Goal: Answer question/provide support: Share knowledge or assist other users

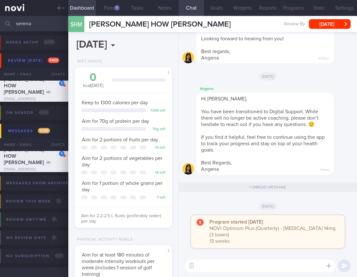
select select "8"
drag, startPoint x: 36, startPoint y: 21, endPoint x: -19, endPoint y: 20, distance: 54.5
click at [0, 20] on html "You are offline! Some functionality will be unavailable Patients New Users Coac…" at bounding box center [178, 138] width 357 height 277
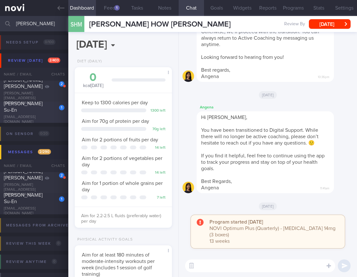
type input "kristi"
click at [37, 112] on div "Kristi-Ann Ong Su-En" at bounding box center [33, 107] width 59 height 13
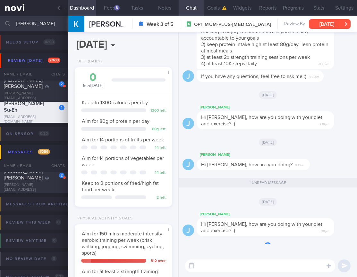
scroll to position [50, 81]
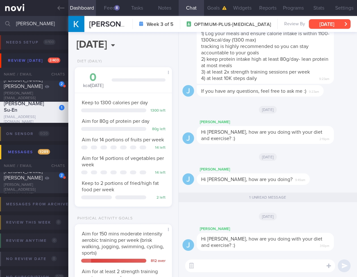
click at [334, 27] on button "Fri, 29 Aug" at bounding box center [330, 24] width 42 height 10
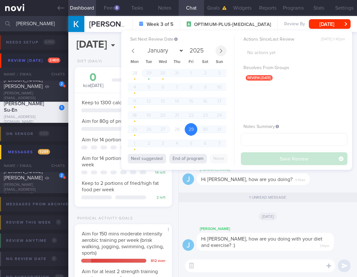
click at [225, 53] on span at bounding box center [220, 50] width 11 height 11
select select "8"
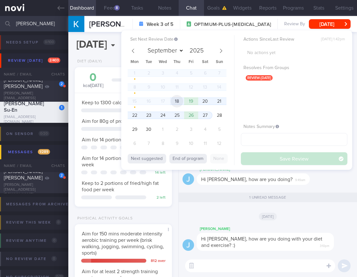
click at [175, 99] on span "18" at bounding box center [176, 101] width 12 height 12
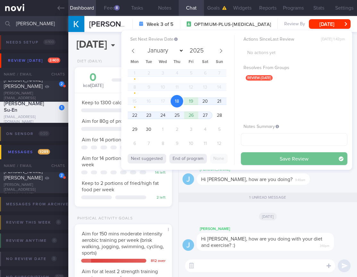
click at [276, 153] on button "Save Review" at bounding box center [294, 159] width 106 height 13
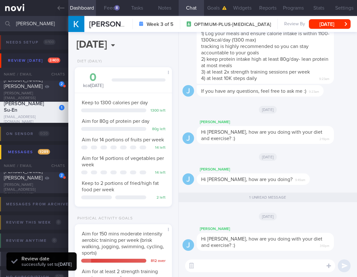
click at [90, 221] on div "Physical Activity Goals" at bounding box center [104, 219] width 58 height 5
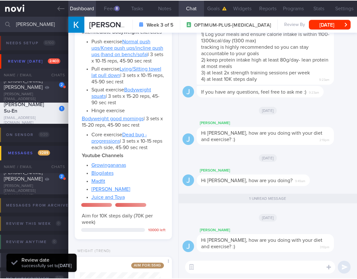
scroll to position [434, 0]
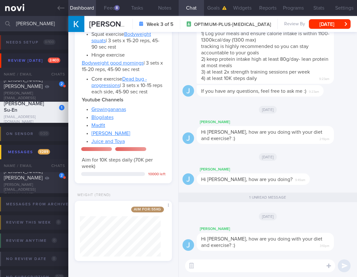
click at [256, 150] on div "Thu, 11 Sep" at bounding box center [267, 157] width 170 height 18
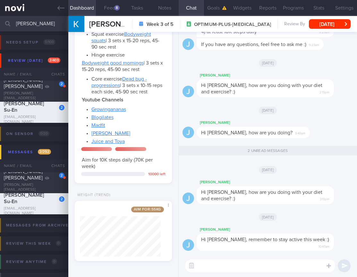
drag, startPoint x: 23, startPoint y: 25, endPoint x: -13, endPoint y: 23, distance: 36.2
click at [0, 23] on html "You are offline! Some functionality will be unavailable Patients New Users Coac…" at bounding box center [178, 138] width 357 height 277
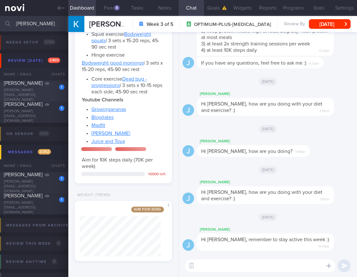
type input "irene ho"
drag, startPoint x: 39, startPoint y: 85, endPoint x: 342, endPoint y: 56, distance: 304.2
click at [39, 85] on div "Irene Ho" at bounding box center [33, 83] width 59 height 6
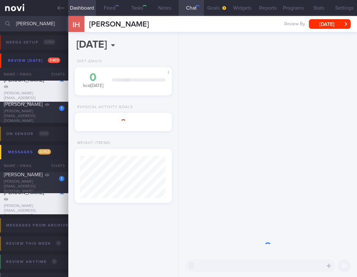
scroll to position [43, 86]
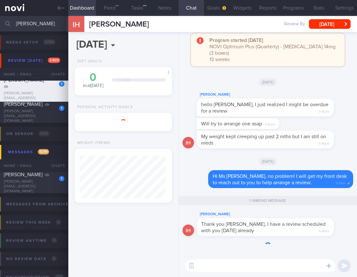
click at [327, 27] on button "Mon, 2 Jun" at bounding box center [330, 24] width 42 height 10
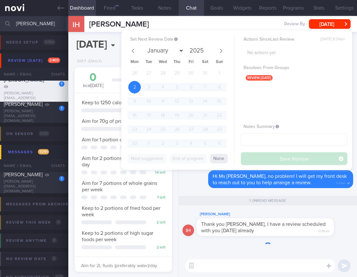
scroll to position [50, 81]
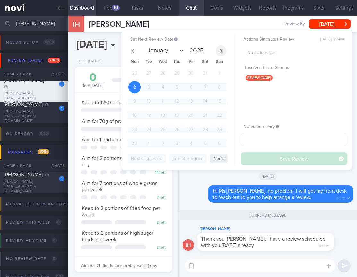
click at [222, 54] on span at bounding box center [220, 50] width 11 height 11
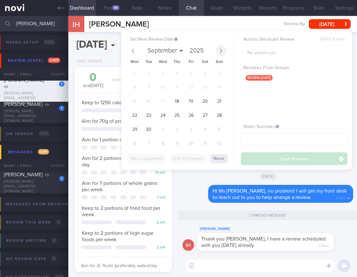
click at [222, 54] on span at bounding box center [220, 50] width 11 height 11
click at [132, 50] on icon at bounding box center [133, 51] width 4 height 4
select select "8"
click at [176, 98] on span "18" at bounding box center [176, 101] width 12 height 12
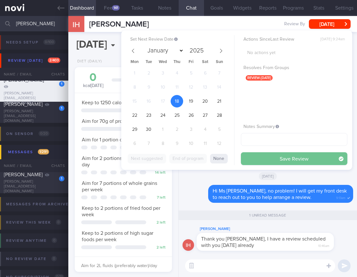
click at [284, 154] on button "Save Review" at bounding box center [294, 159] width 106 height 13
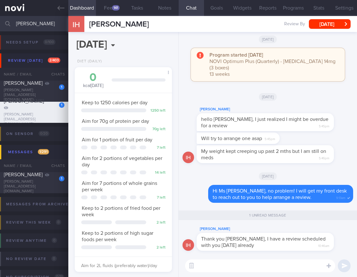
click at [249, 268] on textarea at bounding box center [260, 266] width 150 height 13
type textarea "Thank you, see you soon!"
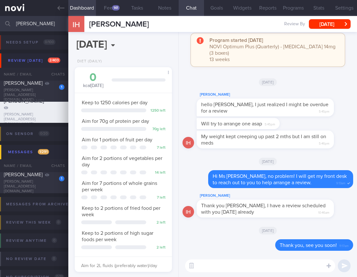
scroll to position [190, 0]
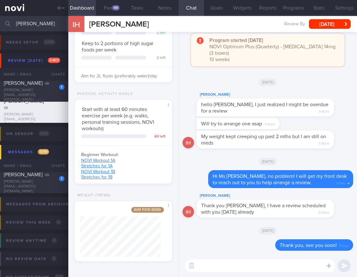
drag, startPoint x: 36, startPoint y: 23, endPoint x: -16, endPoint y: 22, distance: 52.2
click at [0, 22] on html "You are offline! Some functionality will be unavailable Patients New Users Coac…" at bounding box center [178, 138] width 357 height 277
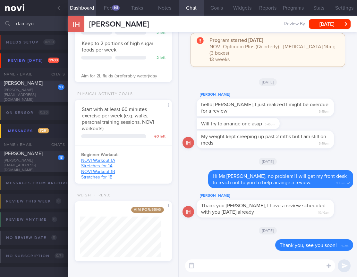
type input "damayo"
click at [34, 96] on div "alexis_damayo@yahoo.com" at bounding box center [34, 95] width 61 height 14
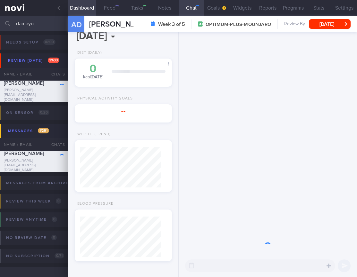
scroll to position [40, 81]
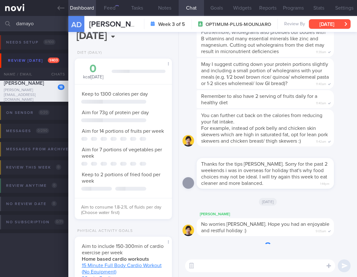
click at [343, 25] on button "Tue, 2 Sep" at bounding box center [330, 24] width 42 height 10
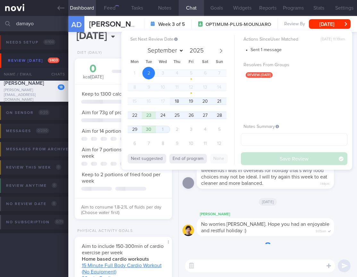
scroll to position [50, 81]
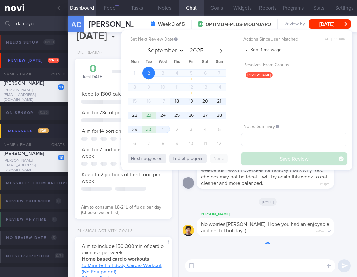
click at [175, 101] on span "18" at bounding box center [176, 101] width 12 height 12
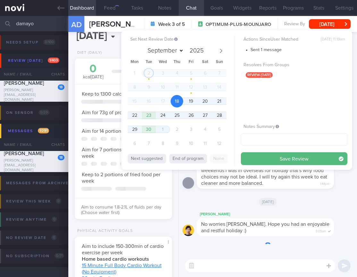
click at [280, 163] on button "Save Review" at bounding box center [294, 159] width 106 height 13
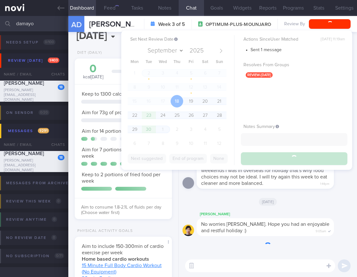
click at [147, 218] on div "Aim to consume 1.8-2.1L of fluids per day (Choose water first)" at bounding box center [123, 208] width 97 height 20
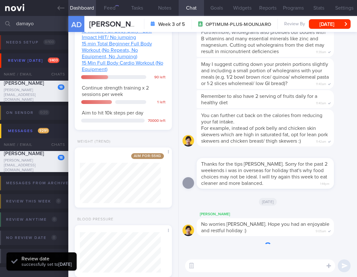
scroll to position [289, 0]
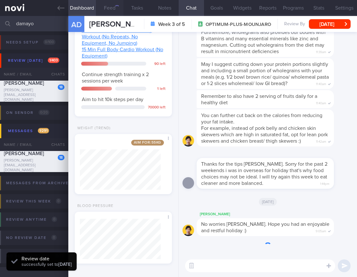
click at [114, 13] on button "Feed" at bounding box center [110, 8] width 28 height 16
click at [113, 10] on button "Feed" at bounding box center [110, 8] width 28 height 16
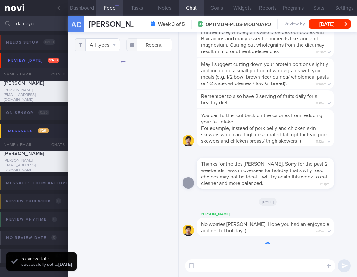
click at [110, 45] on button "All types" at bounding box center [97, 44] width 45 height 13
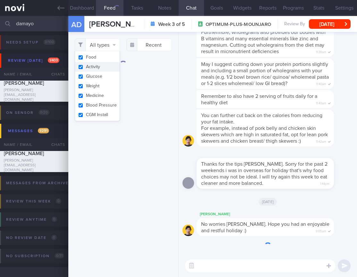
drag, startPoint x: 99, startPoint y: 72, endPoint x: 101, endPoint y: 68, distance: 4.6
click at [101, 68] on div "Food Activity Glucose Weight Medicine Blood Pressure CGM Install" at bounding box center [97, 86] width 45 height 70
click at [92, 65] on button "Activity" at bounding box center [97, 67] width 45 height 10
click at [81, 67] on input "checkbox" at bounding box center [80, 67] width 5 height 4
click at [157, 106] on div "All types Food Activity Glucose Weight Medicine Blood Pressure CGM Install Rece…" at bounding box center [123, 154] width 110 height 245
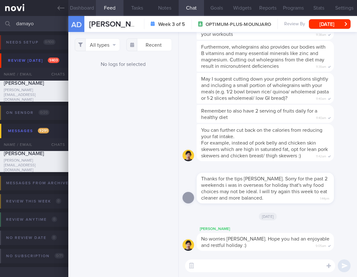
click at [85, 8] on button "Dashboard" at bounding box center [82, 8] width 28 height 16
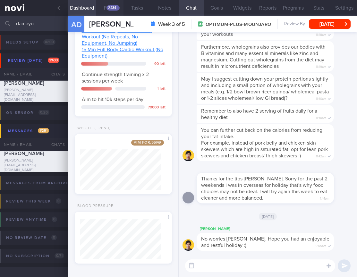
click at [111, 9] on div "2434+" at bounding box center [112, 7] width 13 height 5
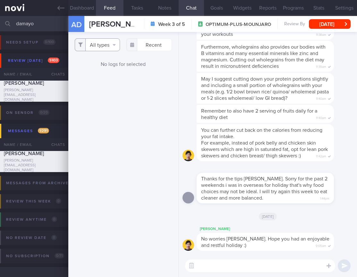
click at [108, 45] on button "All types" at bounding box center [97, 44] width 45 height 13
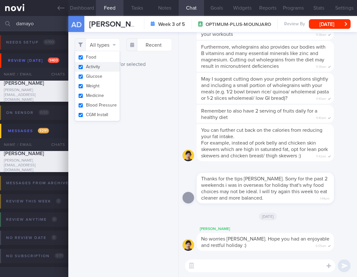
click at [105, 67] on button "Activity" at bounding box center [97, 67] width 45 height 10
click at [82, 68] on button "Activity" at bounding box center [103, 67] width 57 height 10
click at [91, 67] on button "Activity" at bounding box center [97, 67] width 45 height 10
checkbox input "false"
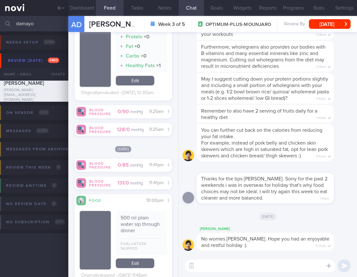
scroll to position [1520, 0]
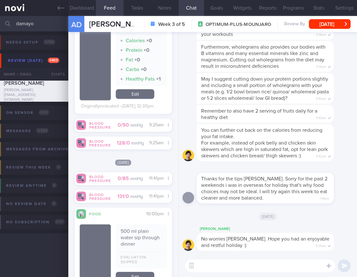
drag, startPoint x: 41, startPoint y: 27, endPoint x: -20, endPoint y: 18, distance: 62.2
click at [0, 18] on html "You are offline! Some functionality will be unavailable Patients New Users Coac…" at bounding box center [178, 138] width 357 height 277
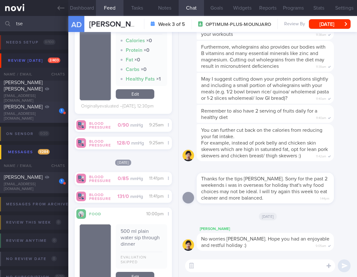
click at [26, 116] on div "tseyuewei@gmail.com" at bounding box center [34, 117] width 61 height 10
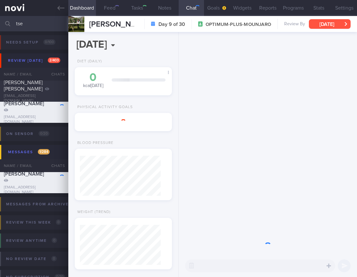
scroll to position [40, 81]
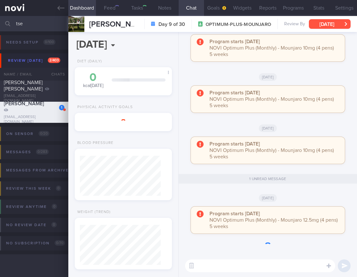
click at [325, 23] on button "[DATE]" at bounding box center [330, 24] width 42 height 10
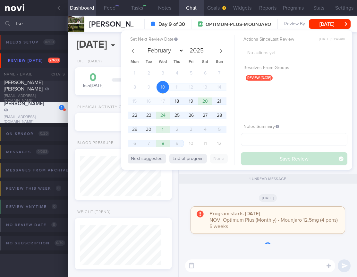
scroll to position [49, 81]
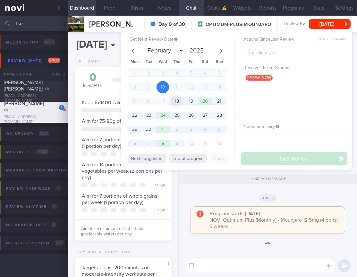
click at [174, 103] on span "18" at bounding box center [176, 101] width 12 height 12
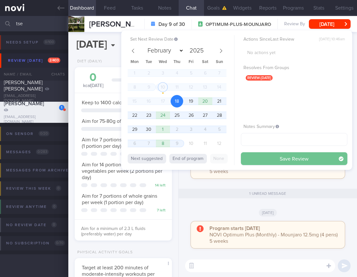
click at [285, 163] on button "Save Review" at bounding box center [294, 159] width 106 height 13
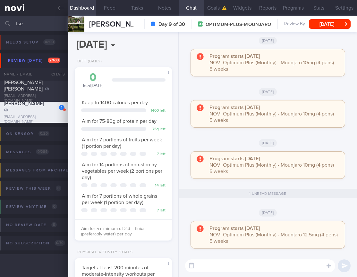
drag, startPoint x: 39, startPoint y: 23, endPoint x: -52, endPoint y: 22, distance: 90.7
click at [0, 22] on html "You are offline! Some functionality will be unavailable Patients New Users Coac…" at bounding box center [178, 138] width 357 height 277
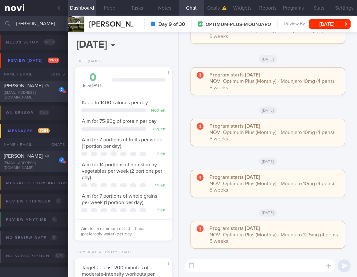
click at [20, 95] on div "kkyd11@gmail.com" at bounding box center [34, 96] width 61 height 10
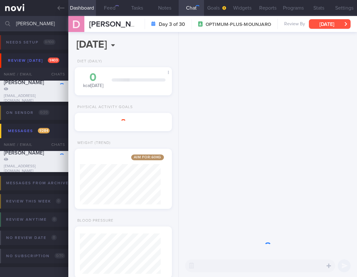
scroll to position [50, 81]
click at [336, 24] on button "[DATE]" at bounding box center [330, 24] width 42 height 10
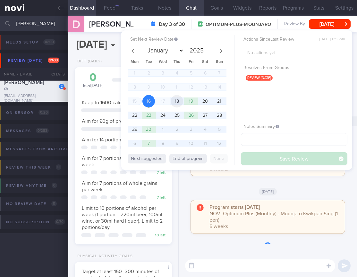
click at [180, 101] on span "18" at bounding box center [176, 101] width 12 height 12
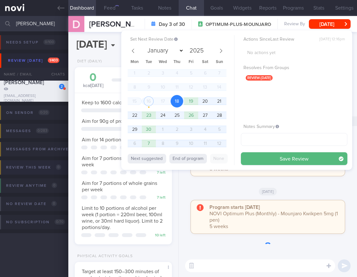
click at [295, 154] on button "Save Review" at bounding box center [294, 159] width 106 height 13
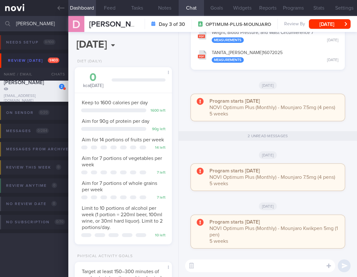
click at [40, 29] on input "donald" at bounding box center [178, 23] width 357 height 15
drag, startPoint x: 37, startPoint y: 25, endPoint x: -18, endPoint y: 21, distance: 54.9
click at [0, 21] on html "You are offline! Some functionality will be unavailable Patients New Users Coac…" at bounding box center [178, 138] width 357 height 277
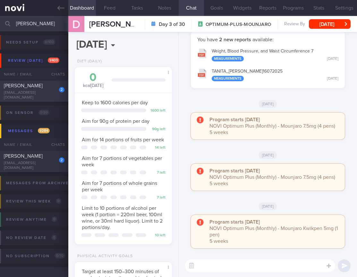
type input "[PERSON_NAME]"
click at [37, 89] on div "[PERSON_NAME]" at bounding box center [33, 86] width 59 height 6
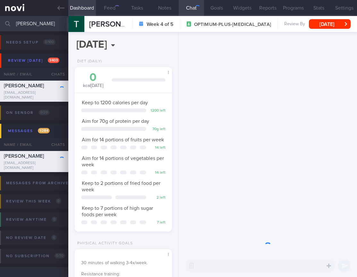
scroll to position [50, 81]
click at [329, 22] on button "[DATE]" at bounding box center [330, 24] width 42 height 10
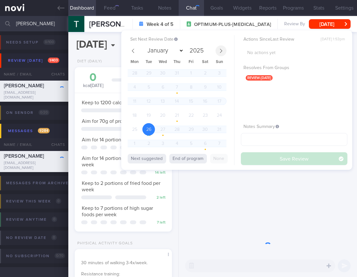
click at [219, 50] on icon at bounding box center [221, 51] width 4 height 4
select select "8"
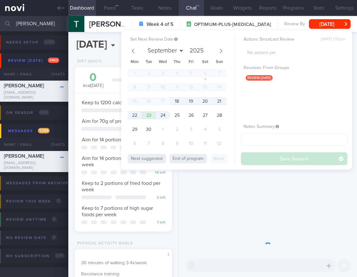
drag, startPoint x: 175, startPoint y: 100, endPoint x: 254, endPoint y: 122, distance: 82.3
click at [175, 100] on span "18" at bounding box center [176, 101] width 12 height 12
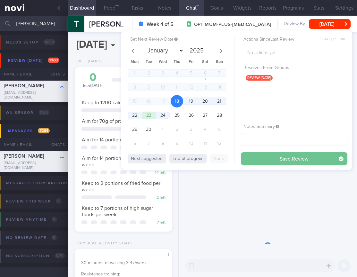
click at [291, 158] on button "Save Review" at bounding box center [294, 159] width 106 height 13
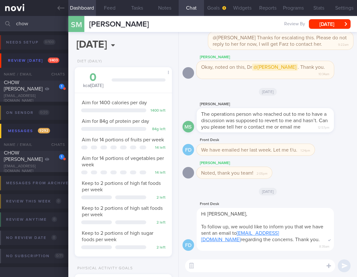
select select "8"
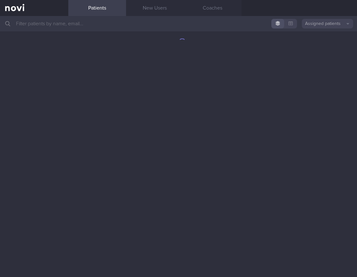
click at [333, 26] on button "Assigned patients" at bounding box center [327, 24] width 51 height 10
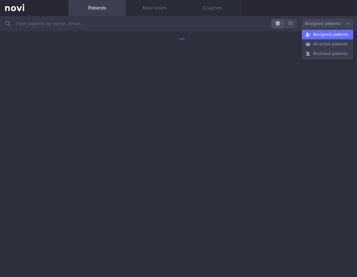
click at [91, 21] on input "text" at bounding box center [178, 23] width 357 height 15
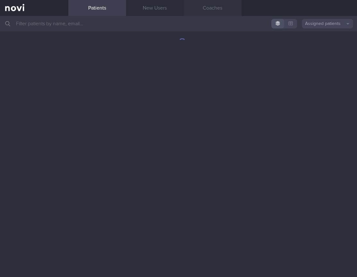
click at [211, 11] on link "Coaches" at bounding box center [213, 8] width 58 height 16
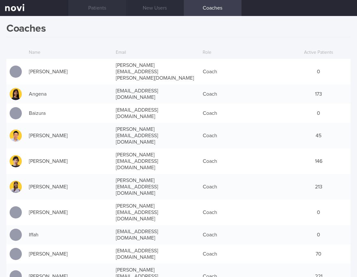
click at [93, 6] on link "Patients" at bounding box center [97, 8] width 58 height 16
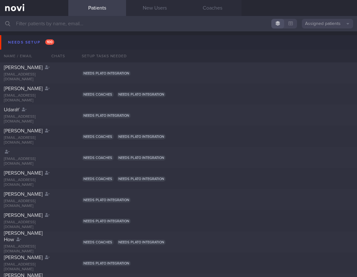
click at [68, 25] on input "text" at bounding box center [178, 23] width 357 height 15
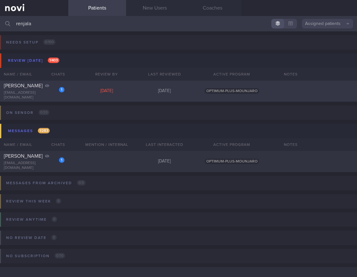
type input "renjala"
click at [112, 93] on div "Mon, 15 Sep" at bounding box center [107, 91] width 58 height 6
select select "8"
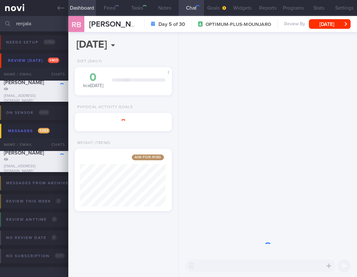
scroll to position [320358, 320326]
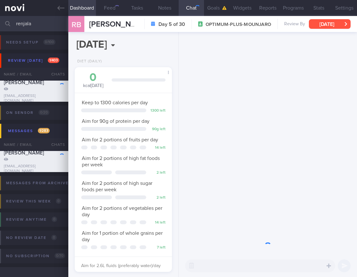
click at [338, 24] on button "Mon, 15 Sep" at bounding box center [330, 24] width 42 height 10
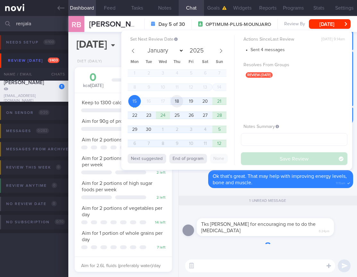
scroll to position [50, 81]
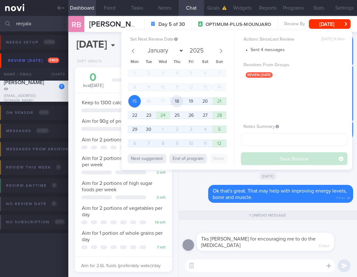
click at [179, 103] on span "18" at bounding box center [176, 101] width 12 height 12
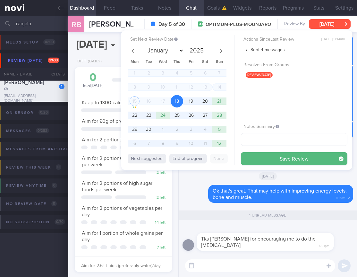
click at [336, 20] on button "Mon, 15 Sep" at bounding box center [330, 24] width 42 height 10
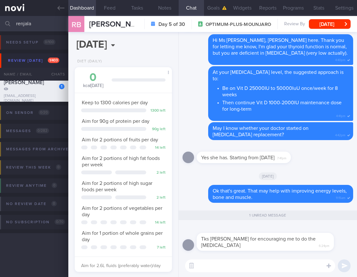
click at [216, 261] on textarea at bounding box center [260, 266] width 150 height 13
type textarea "No problem! Have a good month ahead :)"
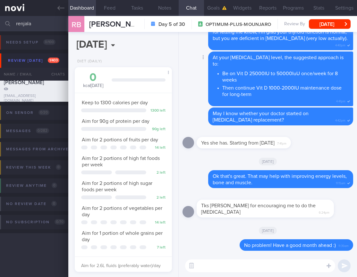
click at [292, 90] on li "Then continue Vit D 1000-2000IU maintenance dose for long-term" at bounding box center [285, 90] width 126 height 14
click at [59, 6] on icon at bounding box center [60, 7] width 7 height 7
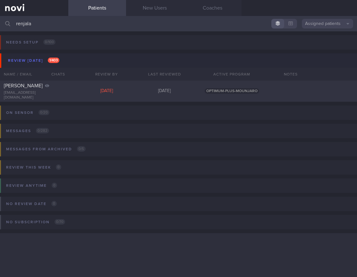
drag, startPoint x: 36, startPoint y: 29, endPoint x: -38, endPoint y: 14, distance: 76.1
click at [0, 14] on html "You are offline! Some functionality will be unavailable Patients New Users Coac…" at bounding box center [178, 138] width 357 height 277
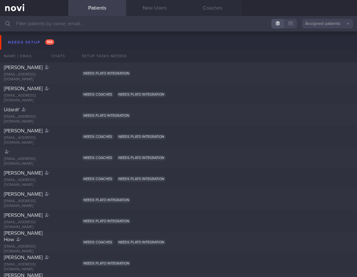
click at [70, 42] on button "Needs setup 100" at bounding box center [179, 42] width 359 height 14
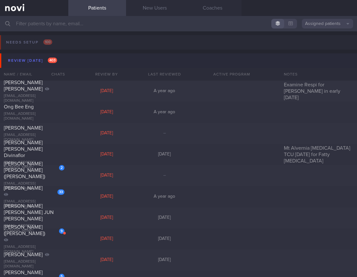
click at [60, 59] on button "Review today 403" at bounding box center [179, 61] width 359 height 14
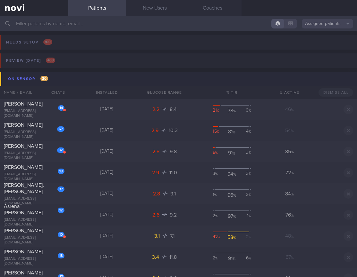
click at [65, 79] on button "On sensor 20" at bounding box center [179, 79] width 359 height 14
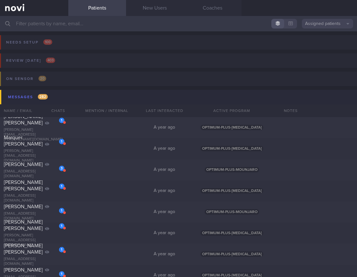
click at [75, 100] on button "Messages 282" at bounding box center [179, 97] width 359 height 14
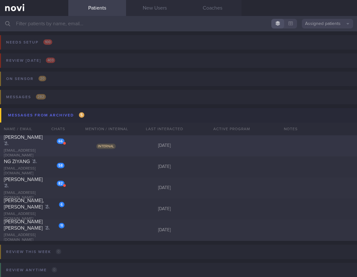
click at [96, 142] on div "66 WESLEY TAN HAO juceofkiwis@gmail.com Internal 6 days ago" at bounding box center [178, 146] width 357 height 21
select select "8"
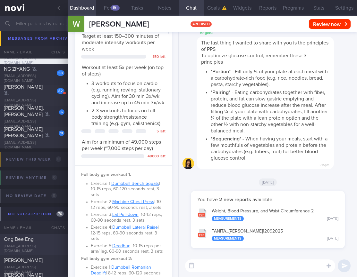
scroll to position [93, 0]
click at [38, 79] on div "figoraul@gmail.com" at bounding box center [34, 79] width 61 height 10
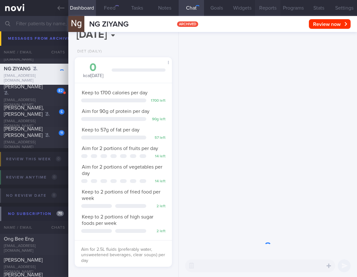
scroll to position [50, 81]
click at [296, 8] on button "Programs" at bounding box center [292, 8] width 25 height 16
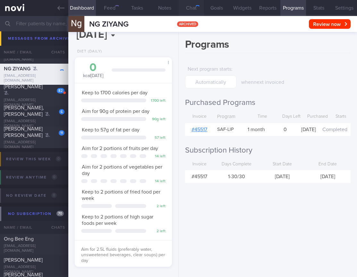
click at [192, 12] on button "Chat" at bounding box center [190, 8] width 25 height 16
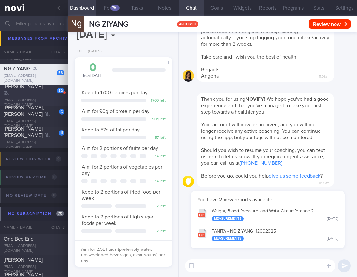
click at [54, 99] on div "ychu56@gmail.com" at bounding box center [34, 103] width 61 height 10
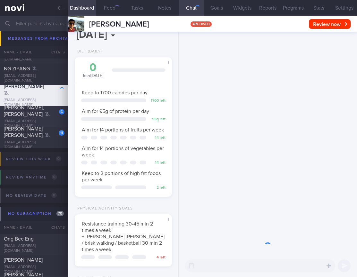
scroll to position [50, 81]
click at [48, 24] on input "text" at bounding box center [178, 23] width 357 height 15
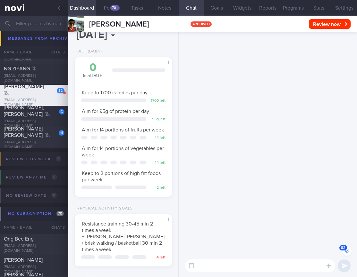
scroll to position [-4465, 0]
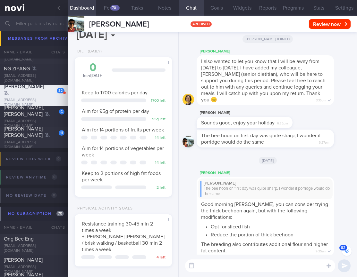
click at [308, 173] on div "Mee Li" at bounding box center [274, 173] width 156 height 8
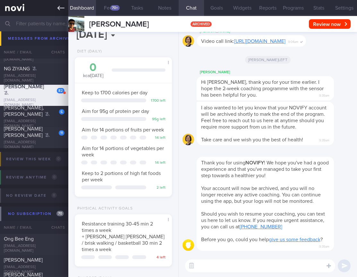
scroll to position [170, 0]
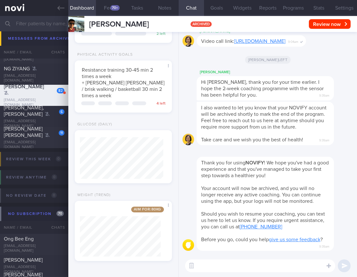
click at [35, 24] on input "text" at bounding box center [178, 23] width 357 height 15
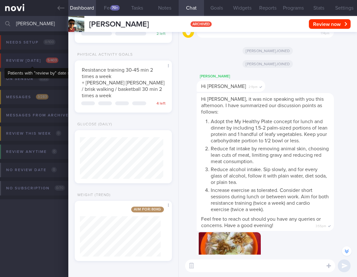
click at [59, 60] on div "Review today 5 / 403" at bounding box center [31, 60] width 55 height 9
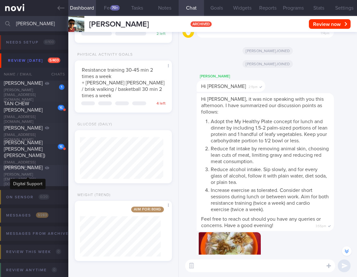
click at [45, 170] on icon at bounding box center [47, 168] width 4 height 4
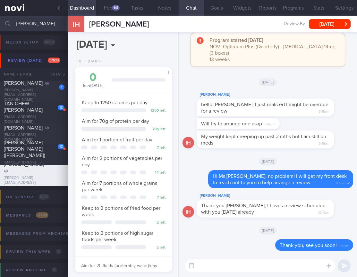
scroll to position [190, 0]
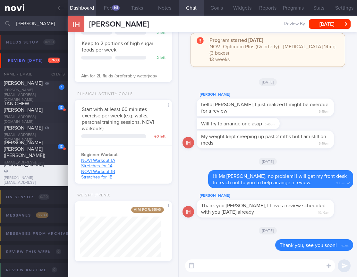
drag, startPoint x: 50, startPoint y: 25, endPoint x: -41, endPoint y: 19, distance: 91.5
click at [0, 19] on html "You are offline! Some functionality will be unavailable Patients New Users Coac…" at bounding box center [178, 138] width 357 height 277
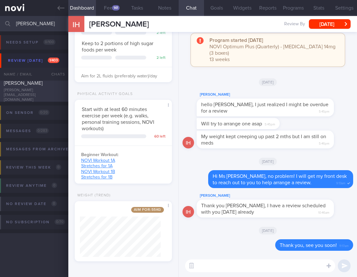
type input "alexis"
click at [34, 86] on span "Alexis Damayo" at bounding box center [23, 83] width 39 height 5
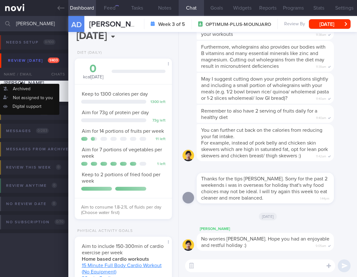
scroll to position [40, 81]
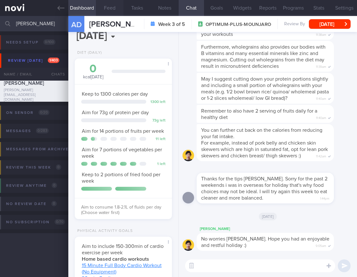
click at [117, 9] on button "Feed" at bounding box center [110, 8] width 28 height 16
drag, startPoint x: 114, startPoint y: 7, endPoint x: 104, endPoint y: 8, distance: 10.1
click at [113, 7] on button "Feed" at bounding box center [110, 8] width 28 height 16
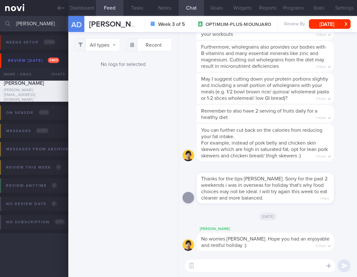
click at [104, 9] on button "Feed" at bounding box center [110, 8] width 28 height 16
click at [97, 44] on button "All types" at bounding box center [97, 44] width 45 height 13
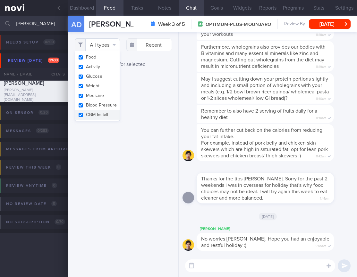
click at [97, 44] on button "All types" at bounding box center [97, 44] width 45 height 13
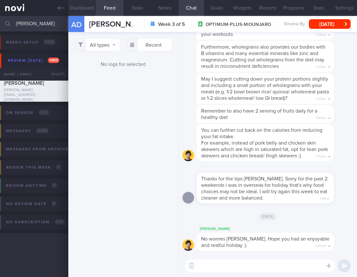
click at [87, 11] on button "Dashboard" at bounding box center [82, 8] width 28 height 16
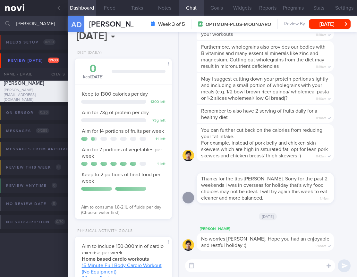
click at [22, 23] on input "alexis" at bounding box center [178, 23] width 357 height 15
click at [217, 257] on div "​ ​" at bounding box center [267, 266] width 178 height 22
click at [21, 28] on input "alexis" at bounding box center [178, 23] width 357 height 15
click at [193, 266] on button "button" at bounding box center [192, 266] width 12 height 12
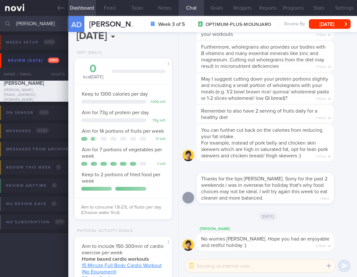
click at [209, 266] on textarea at bounding box center [260, 266] width 150 height 13
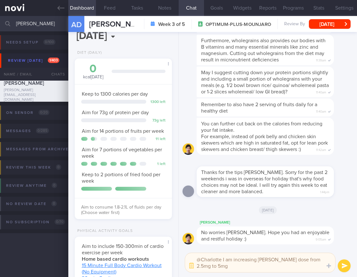
click at [307, 260] on textarea "@Charlotte I am increasing Ms Alexis's dose from 2.5mg to 5mg" at bounding box center [260, 262] width 150 height 19
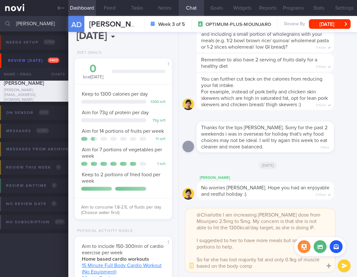
type textarea "@Charlotte I am increasing Ms Alexis's dose from Mounjaro 2.5mg to 5mg. My conc…"
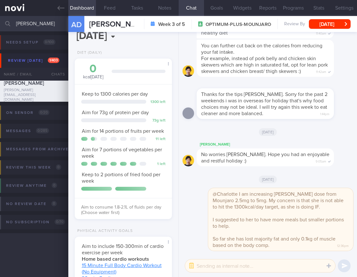
click at [22, 27] on input "alexis" at bounding box center [178, 23] width 357 height 15
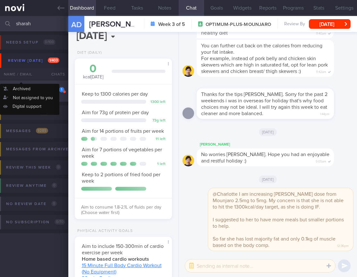
type input "sharah"
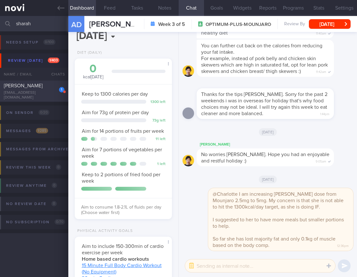
click at [18, 87] on div "Siti Sharah Binte Amat Samsuri" at bounding box center [33, 86] width 59 height 6
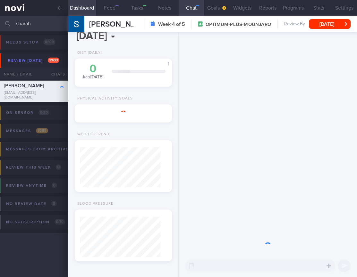
select select "7"
type input "BP is high, KIV need to start anti-hypertensives"
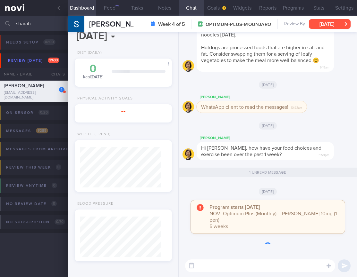
click at [337, 27] on button "Thu, 28 Aug" at bounding box center [330, 24] width 42 height 10
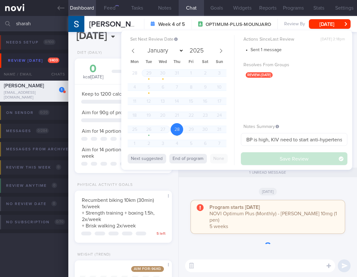
scroll to position [50, 81]
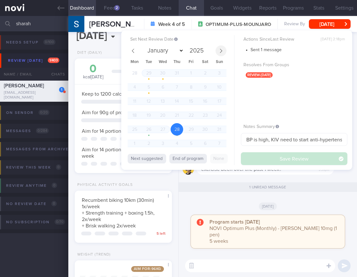
click at [216, 50] on span at bounding box center [220, 50] width 11 height 11
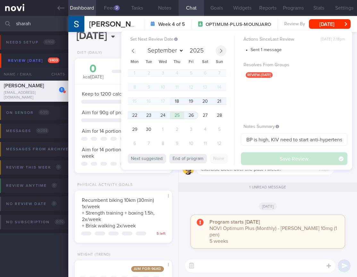
click at [216, 50] on span at bounding box center [220, 50] width 11 height 11
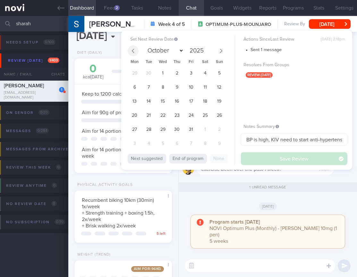
click at [128, 48] on span at bounding box center [133, 50] width 11 height 11
select select "8"
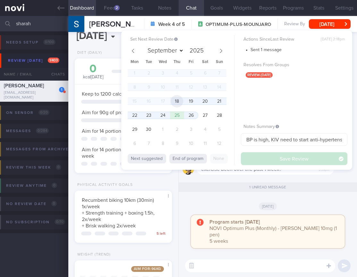
click at [178, 98] on span "18" at bounding box center [176, 101] width 12 height 12
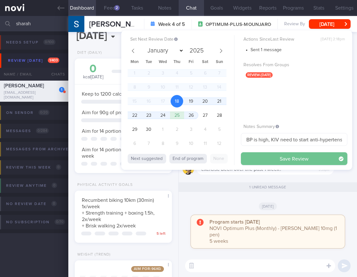
click at [257, 153] on button "Save Review" at bounding box center [294, 159] width 106 height 13
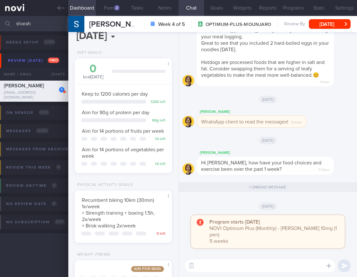
drag, startPoint x: 45, startPoint y: 26, endPoint x: -33, endPoint y: 25, distance: 78.2
click at [0, 25] on html "You are offline! Some functionality will be unavailable Patients New Users Coac…" at bounding box center [178, 138] width 357 height 277
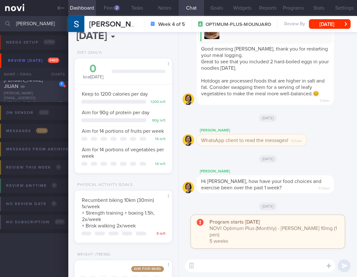
type input "sylvia"
click at [39, 89] on div "TAY SHWU JIUAN" at bounding box center [33, 83] width 59 height 13
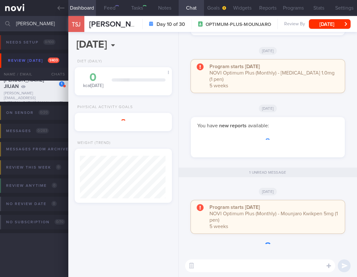
click at [335, 26] on button "Tue, 9 Sep" at bounding box center [330, 24] width 42 height 10
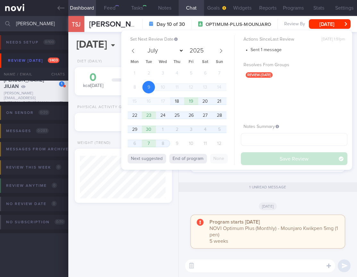
scroll to position [50, 81]
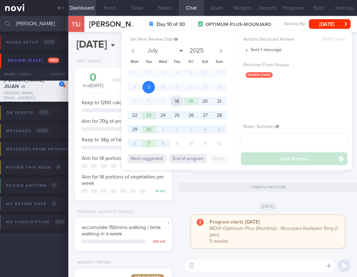
click at [181, 99] on span "18" at bounding box center [176, 101] width 12 height 12
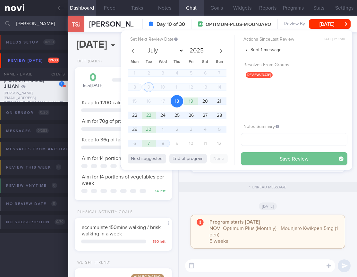
click at [274, 161] on button "Save Review" at bounding box center [294, 159] width 106 height 13
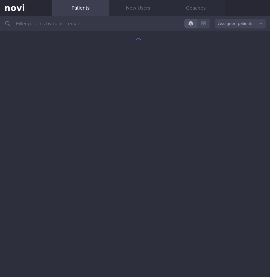
click at [105, 27] on input "text" at bounding box center [135, 23] width 270 height 15
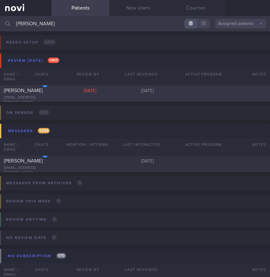
type input "[PERSON_NAME]"
click at [76, 87] on div "6 [PERSON_NAME] [EMAIL_ADDRESS][DOMAIN_NAME] [DATE] [DATE]" at bounding box center [135, 91] width 270 height 21
select select "8"
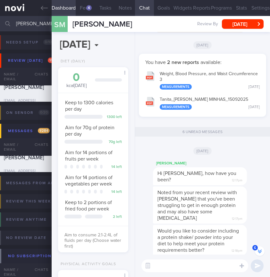
scroll to position [-674, 0]
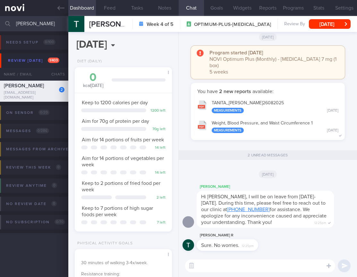
select select "8"
click at [193, 265] on button "button" at bounding box center [192, 266] width 12 height 12
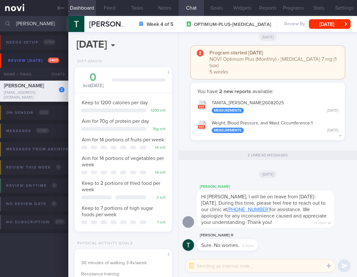
click at [198, 266] on textarea at bounding box center [260, 266] width 150 height 13
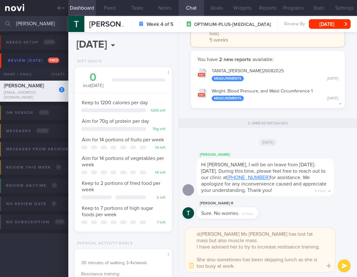
scroll to position [6, 0]
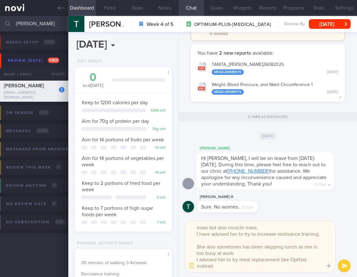
type textarea "@[PERSON_NAME] Ms [PERSON_NAME] has lost fat mass but also muscle mass. I have …"
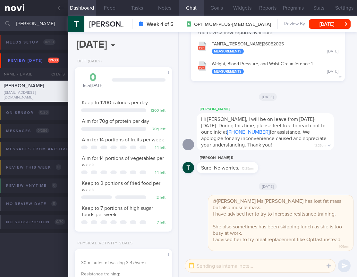
scroll to position [0, 0]
click at [258, 275] on div "​ ​" at bounding box center [267, 266] width 178 height 22
click at [260, 272] on textarea at bounding box center [260, 266] width 150 height 13
type textarea "or Ensure protein max."
